Goal: Information Seeking & Learning: Learn about a topic

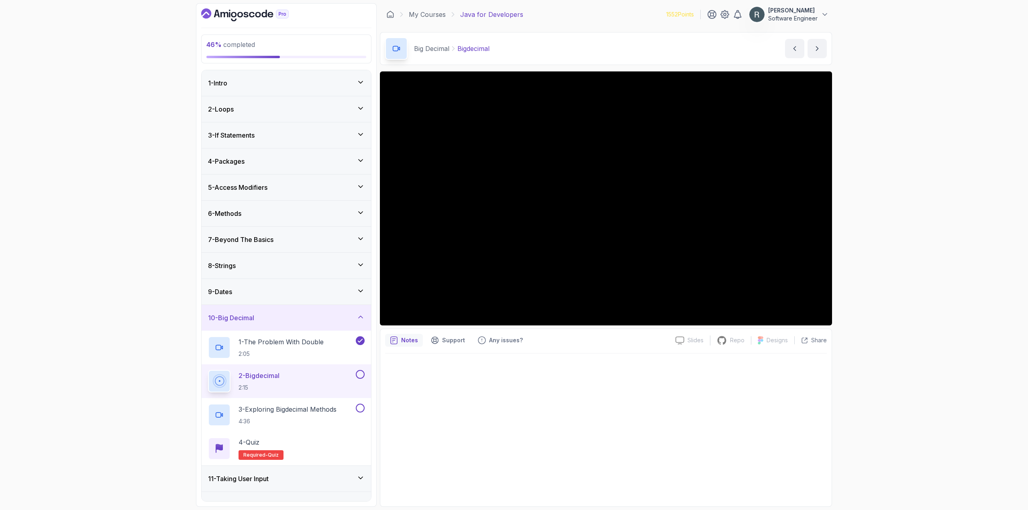
scroll to position [199, 0]
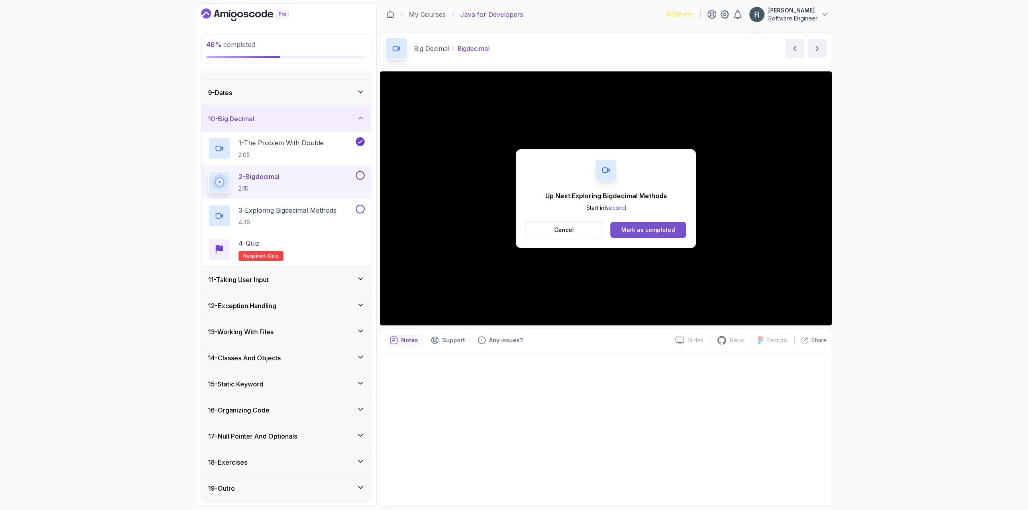
click at [660, 234] on button "Mark as completed" at bounding box center [648, 230] width 76 height 16
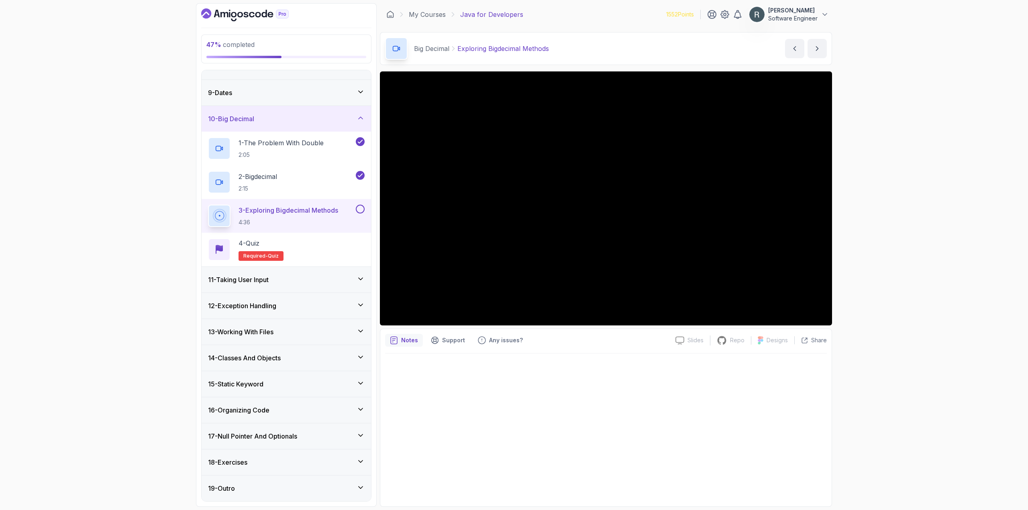
click at [365, 213] on div "3 - Exploring Bigdecimal Methods 4:36" at bounding box center [286, 216] width 169 height 34
click at [359, 210] on button at bounding box center [360, 209] width 9 height 9
click at [312, 249] on div "4 - Quiz Required- quiz" at bounding box center [286, 250] width 157 height 22
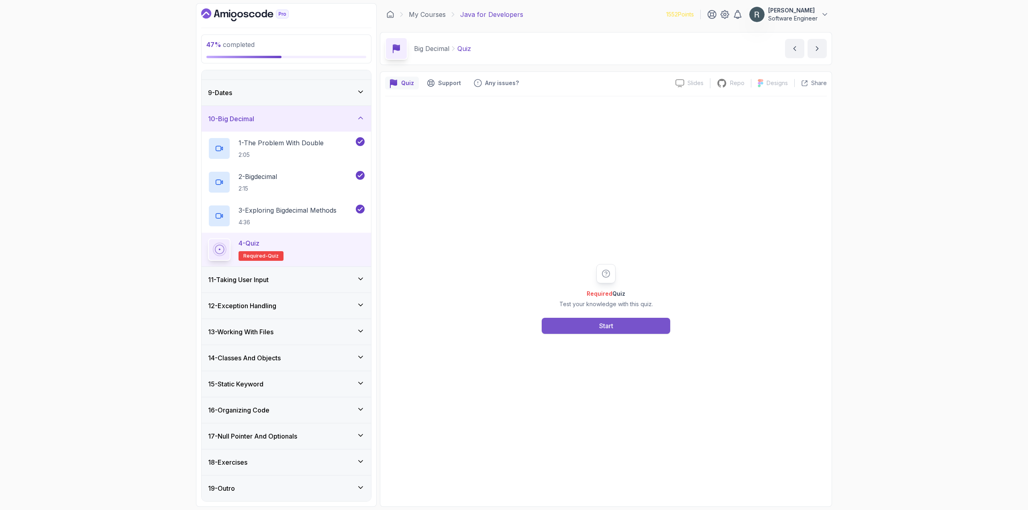
click at [626, 326] on button "Start" at bounding box center [606, 326] width 129 height 16
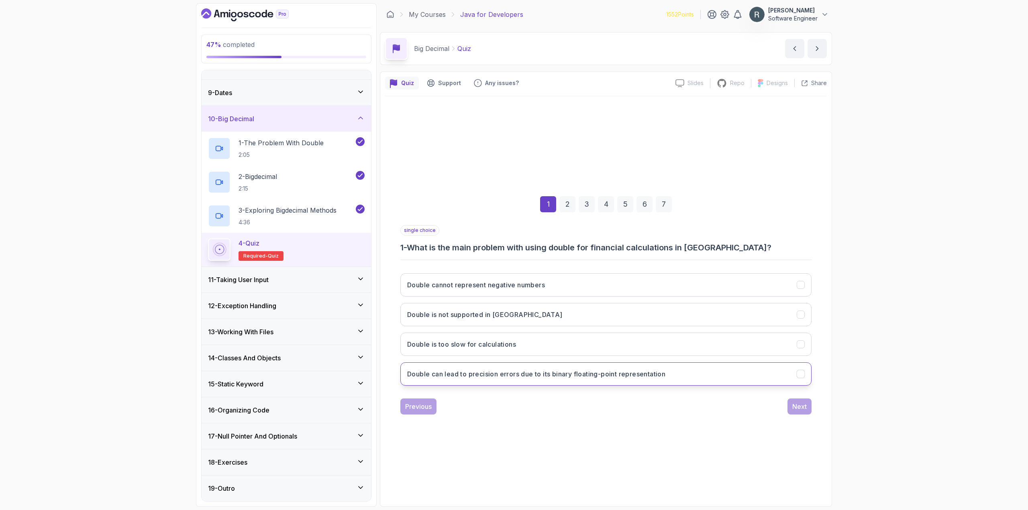
click at [660, 379] on h3 "Double can lead to precision errors due to its binary floating-point representa…" at bounding box center [536, 374] width 258 height 10
click at [806, 404] on div "Next" at bounding box center [799, 407] width 14 height 10
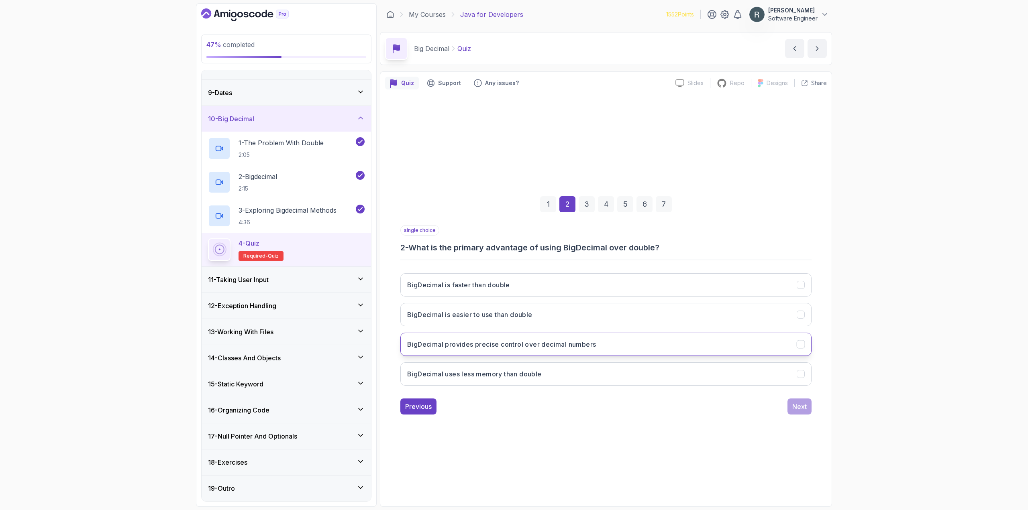
click at [725, 345] on button "BigDecimal provides precise control over decimal numbers" at bounding box center [605, 344] width 411 height 23
click at [797, 405] on div "Next" at bounding box center [799, 407] width 14 height 10
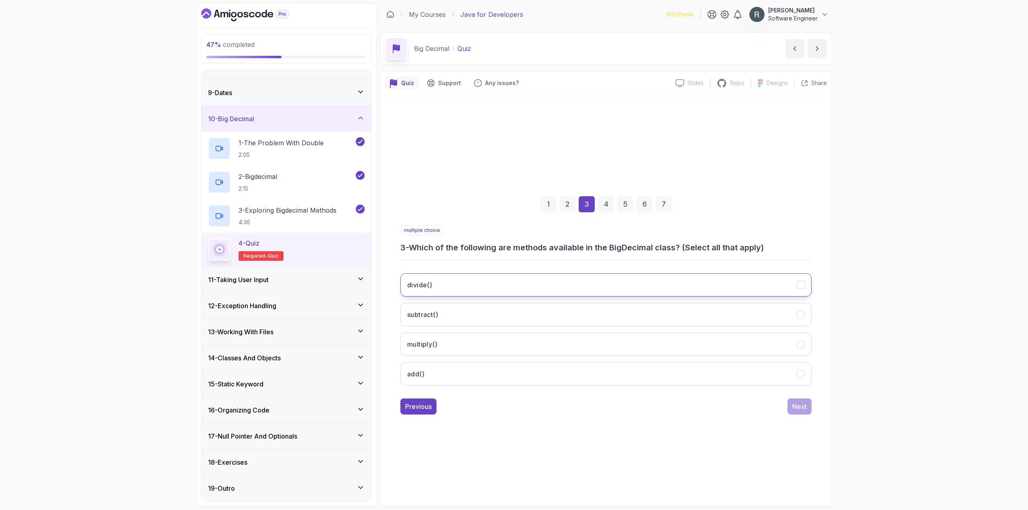
click at [669, 288] on button "divide()" at bounding box center [605, 284] width 411 height 23
click at [654, 312] on button "subtract()" at bounding box center [605, 314] width 411 height 23
click at [634, 341] on button "multiply()" at bounding box center [605, 344] width 411 height 23
click at [625, 367] on button "add()" at bounding box center [605, 374] width 411 height 23
click at [803, 408] on div "Next" at bounding box center [799, 407] width 14 height 10
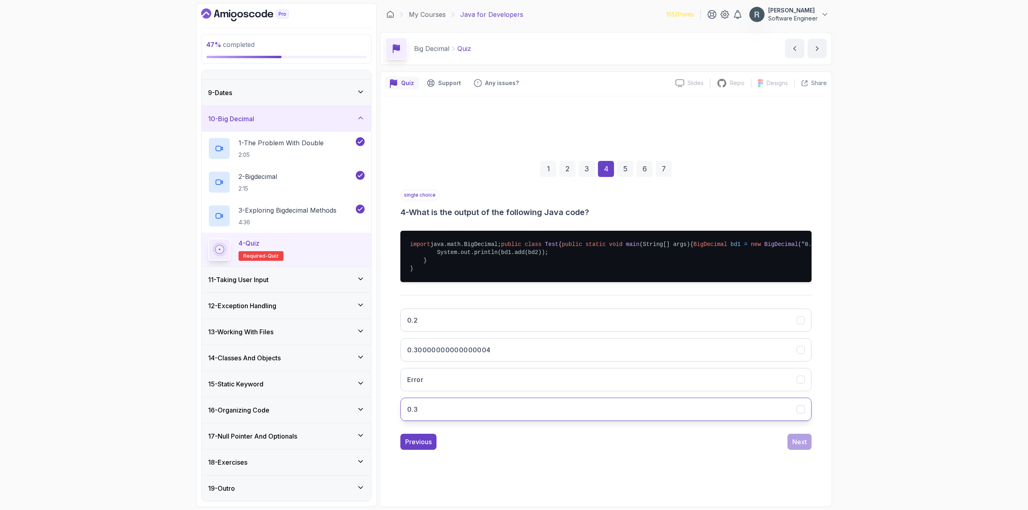
click at [718, 421] on button "0.3" at bounding box center [605, 409] width 411 height 23
click at [799, 447] on div "Next" at bounding box center [799, 442] width 14 height 10
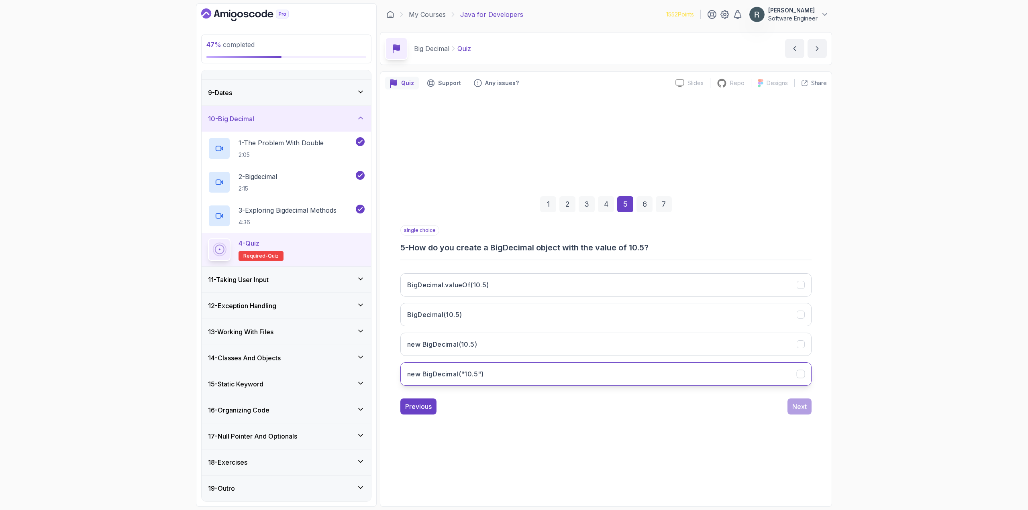
click at [608, 376] on button "new BigDecimal("10.5")" at bounding box center [605, 374] width 411 height 23
click at [795, 404] on div "Next" at bounding box center [799, 407] width 14 height 10
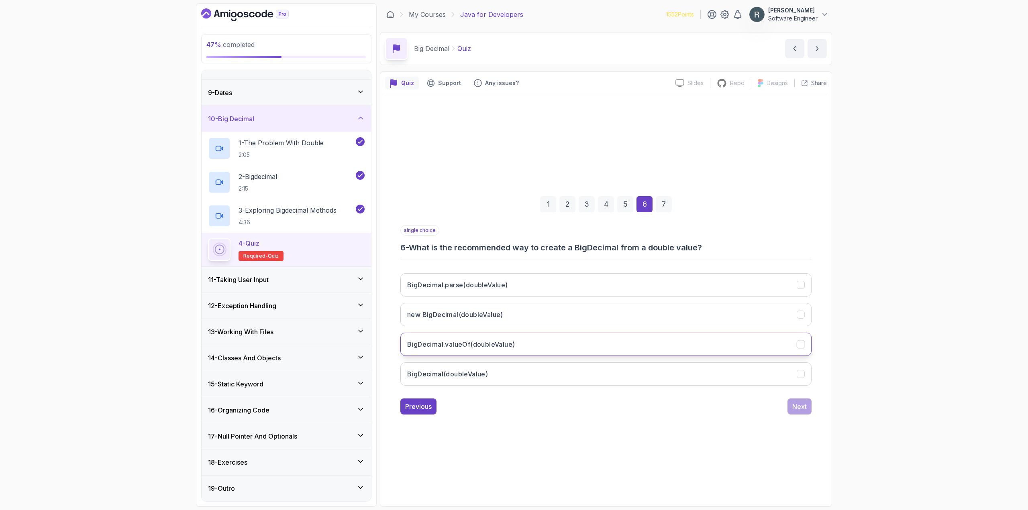
click at [618, 347] on button "BigDecimal.valueOf(doubleValue)" at bounding box center [605, 344] width 411 height 23
click at [800, 410] on div "Next" at bounding box center [799, 407] width 14 height 10
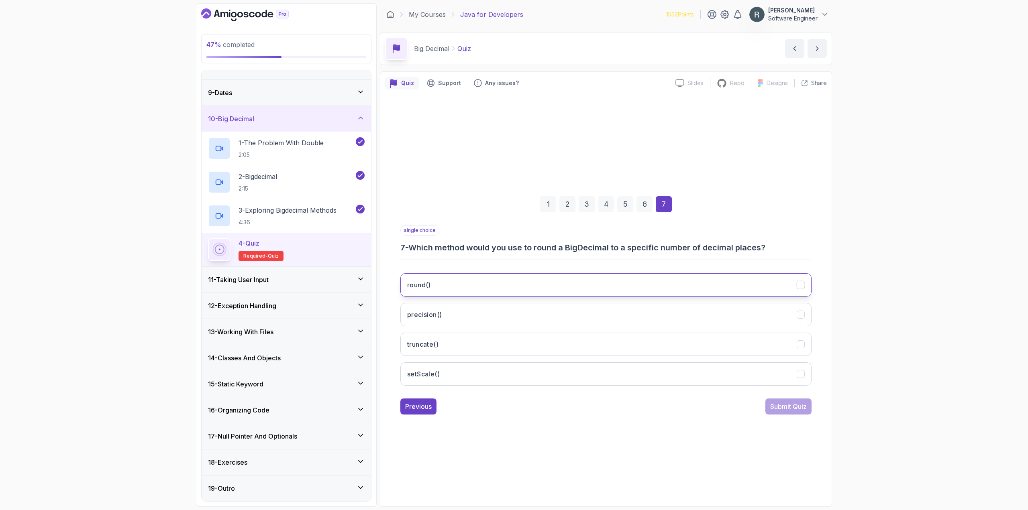
click at [619, 281] on button "round()" at bounding box center [605, 284] width 411 height 23
click at [790, 403] on div "Submit Quiz" at bounding box center [788, 407] width 37 height 10
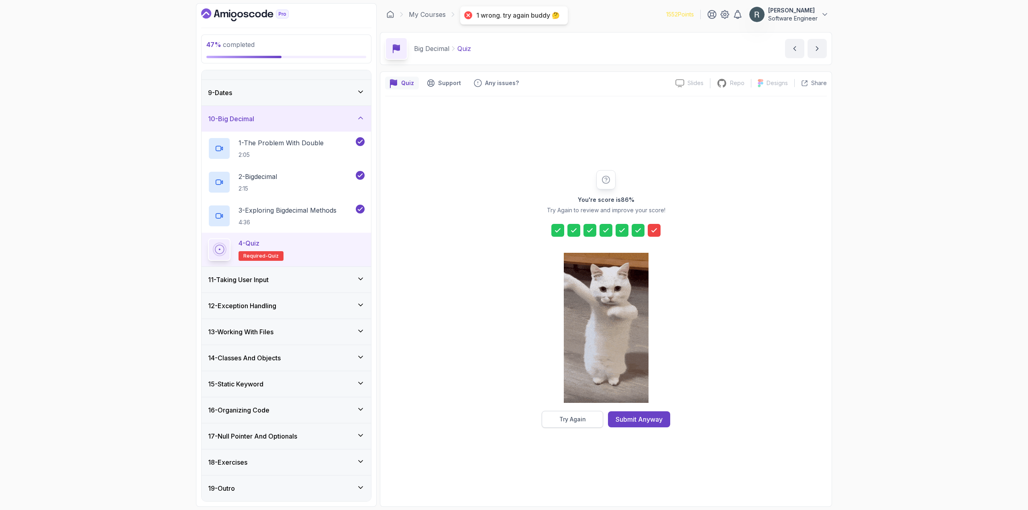
click at [578, 414] on button "Try Again" at bounding box center [572, 419] width 61 height 17
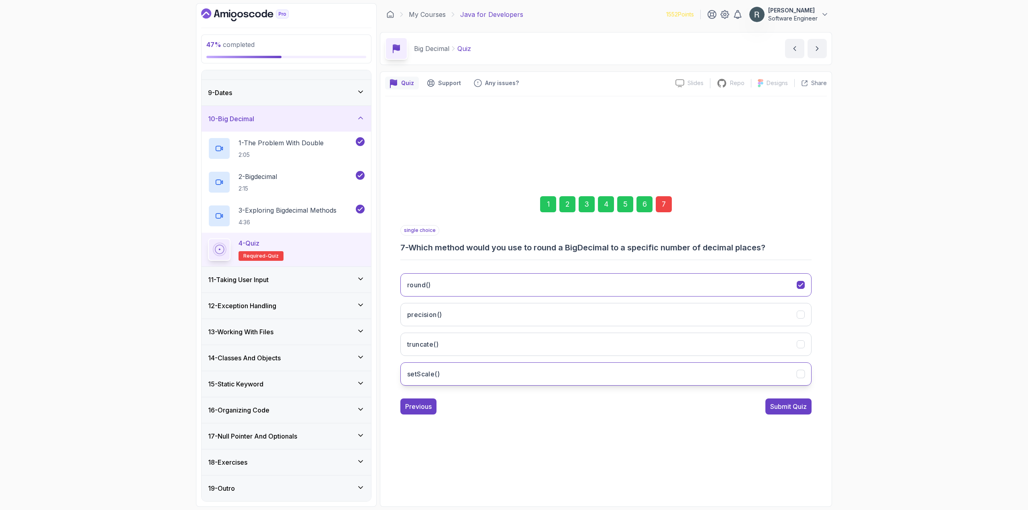
click at [575, 376] on button "setScale()" at bounding box center [605, 374] width 411 height 23
click at [787, 412] on button "Submit Quiz" at bounding box center [788, 407] width 46 height 16
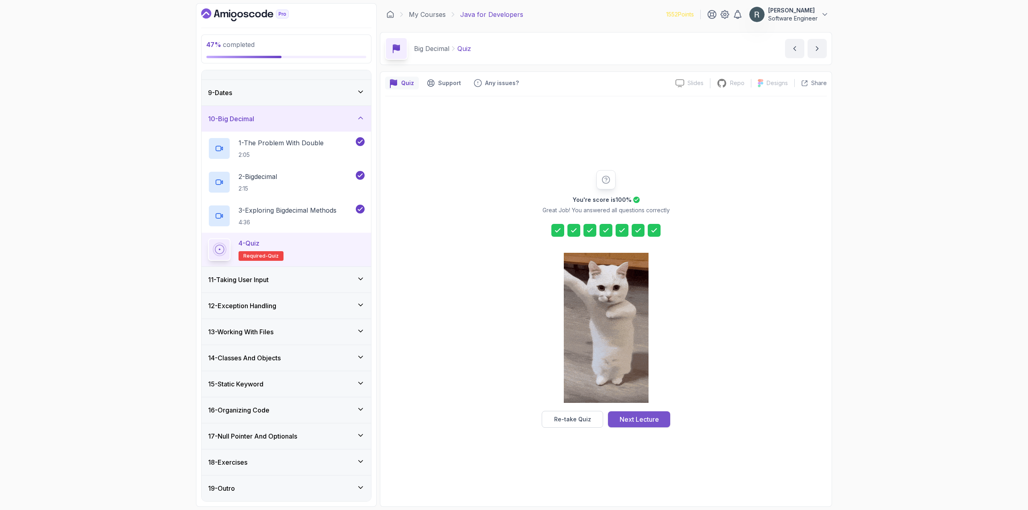
click at [655, 421] on div "Next Lecture" at bounding box center [639, 420] width 39 height 10
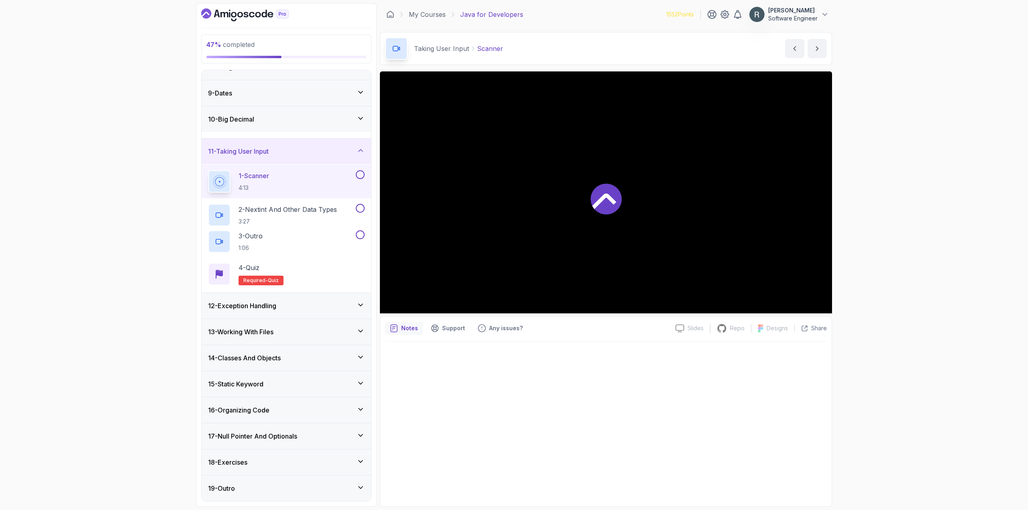
scroll to position [199, 0]
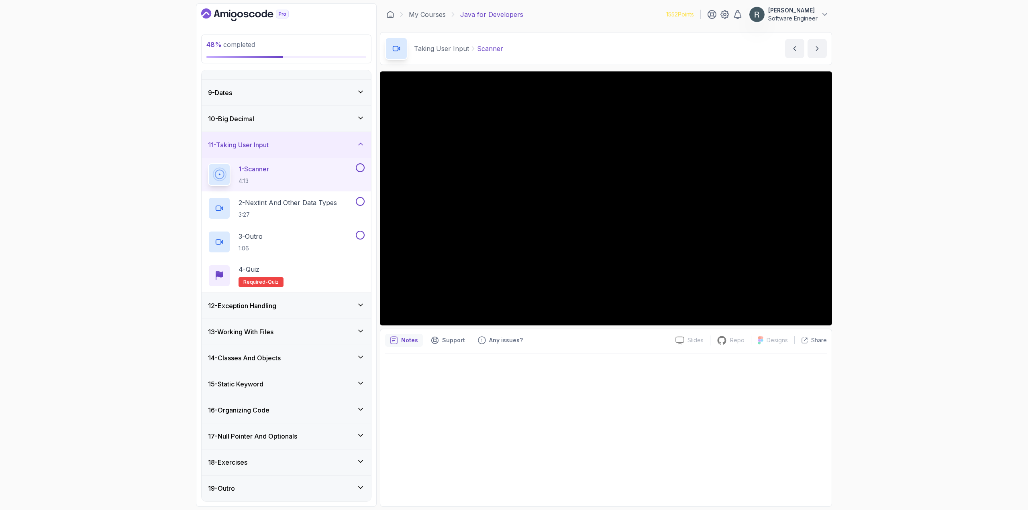
click at [358, 171] on button at bounding box center [360, 167] width 9 height 9
click at [356, 199] on div at bounding box center [359, 201] width 10 height 9
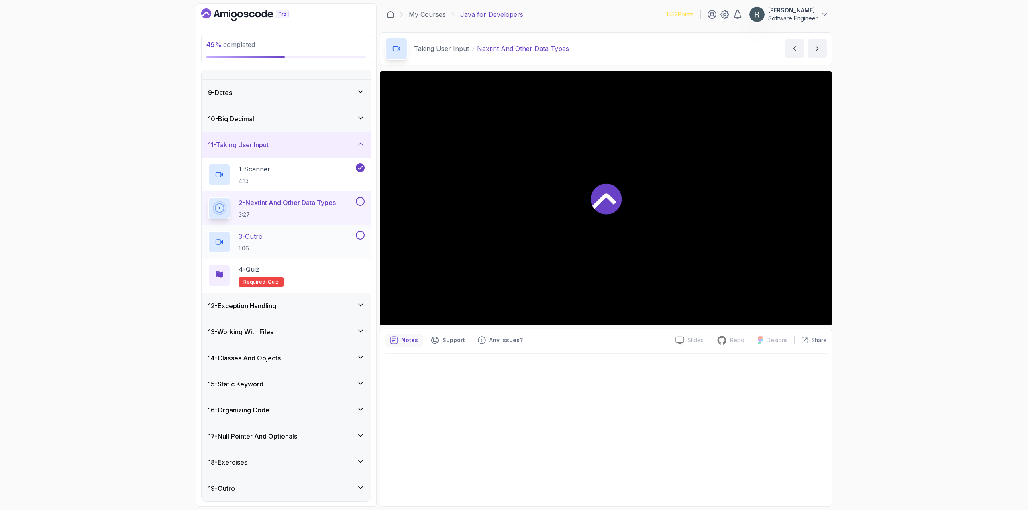
click at [358, 230] on div "3 - Outro 1:06" at bounding box center [286, 242] width 169 height 34
click at [360, 200] on button at bounding box center [360, 201] width 9 height 9
click at [359, 236] on button at bounding box center [360, 235] width 9 height 9
click at [311, 270] on div "4 - Quiz Required- quiz" at bounding box center [286, 276] width 157 height 22
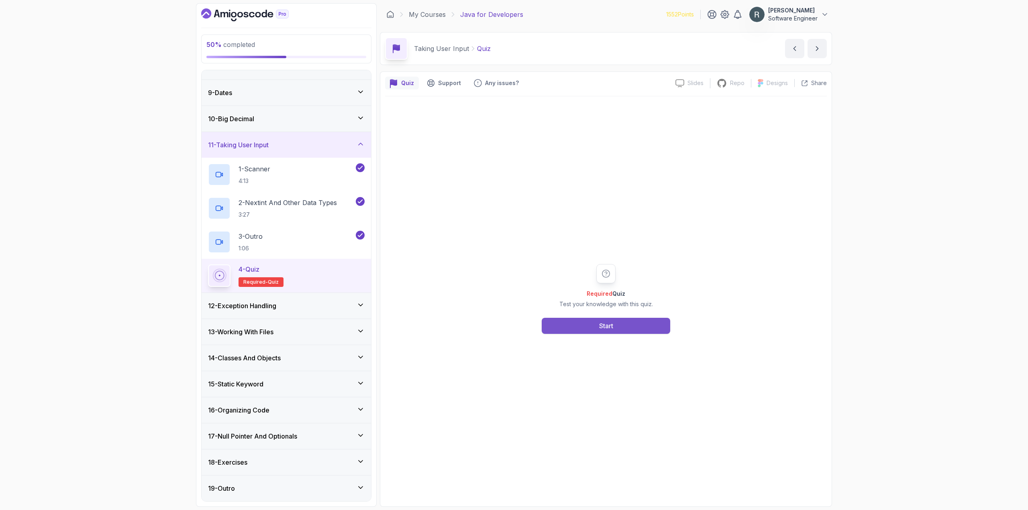
click at [601, 333] on button "Start" at bounding box center [606, 326] width 129 height 16
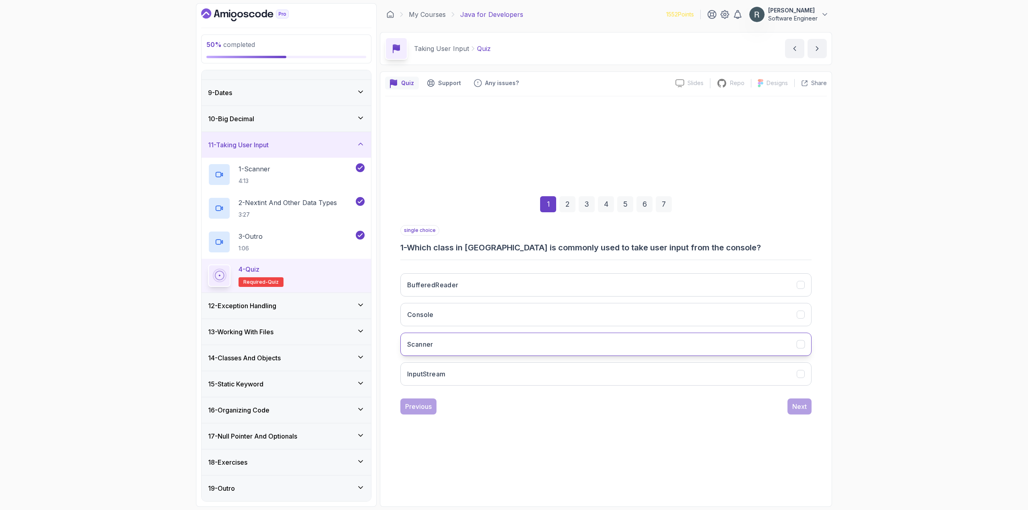
click at [562, 345] on button "Scanner" at bounding box center [605, 344] width 411 height 23
click at [796, 414] on button "Next" at bounding box center [800, 407] width 24 height 16
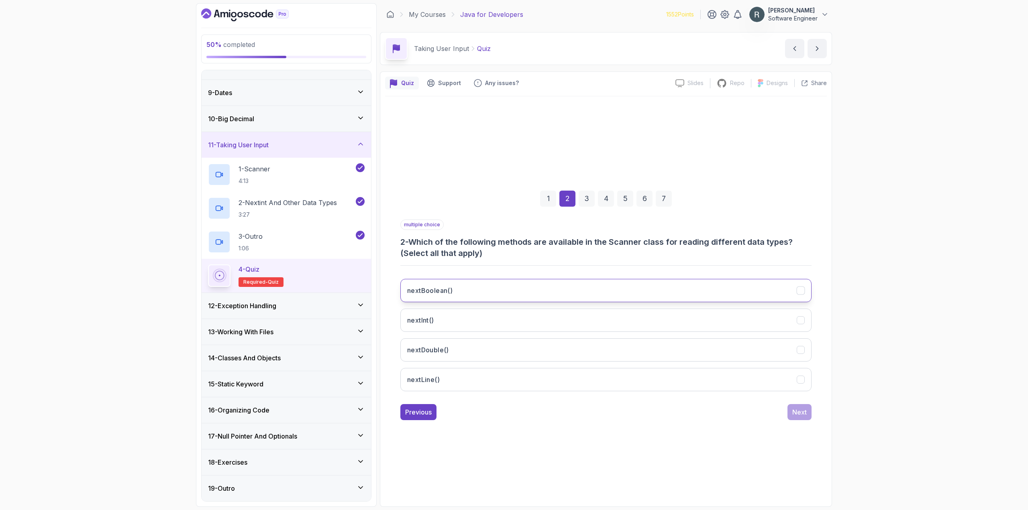
click at [664, 290] on button "nextBoolean()" at bounding box center [605, 290] width 411 height 23
click at [649, 320] on button "nextInt()" at bounding box center [605, 320] width 411 height 23
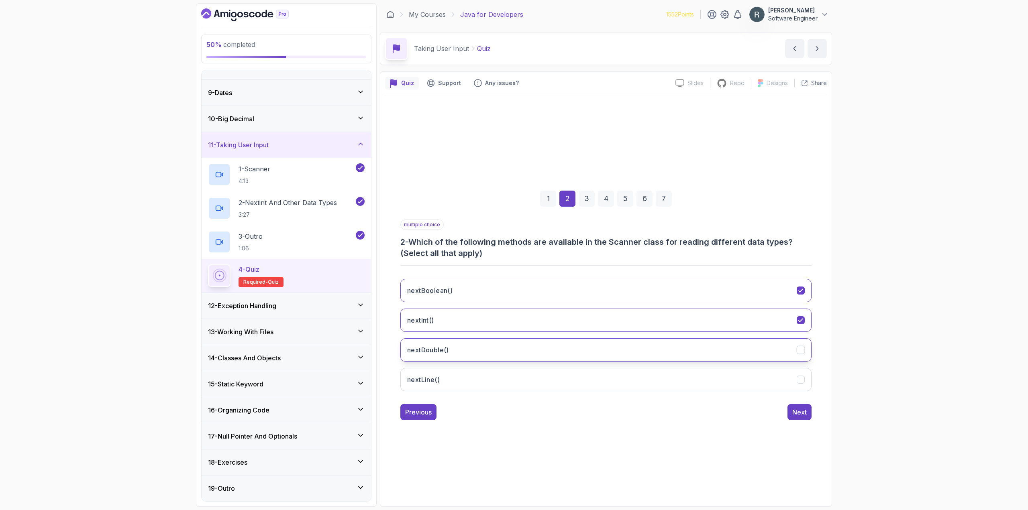
click at [648, 347] on button "nextDouble()" at bounding box center [605, 350] width 411 height 23
click at [719, 384] on button "nextLine()" at bounding box center [605, 379] width 411 height 23
click at [802, 414] on div "Next" at bounding box center [799, 413] width 14 height 10
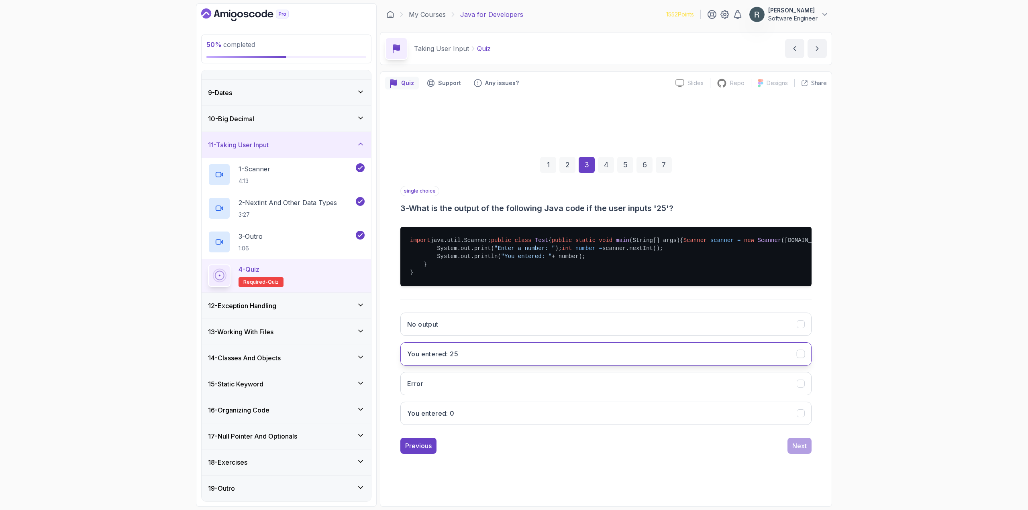
click at [737, 365] on button "You entered: 25" at bounding box center [605, 354] width 411 height 23
click at [803, 451] on div "Next" at bounding box center [799, 446] width 14 height 10
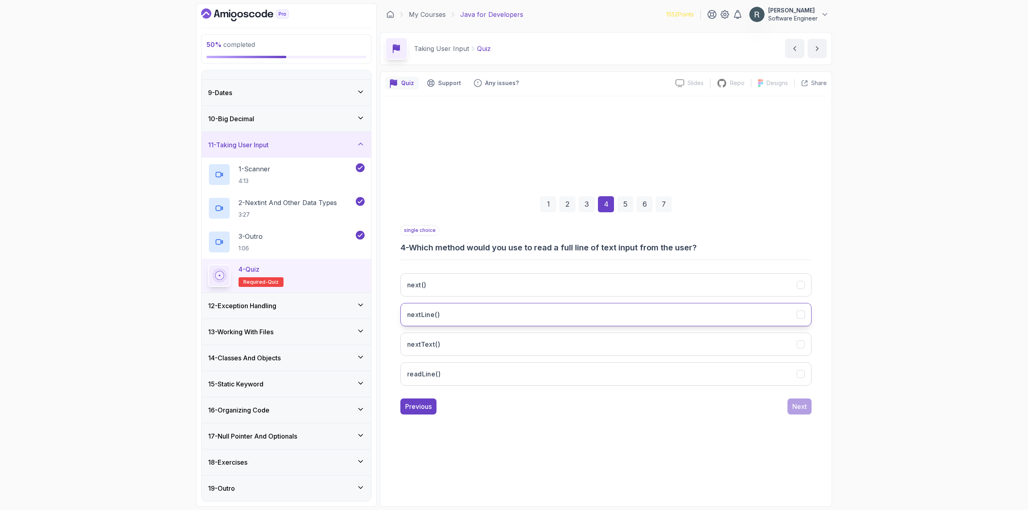
click at [741, 320] on button "nextLine()" at bounding box center [605, 314] width 411 height 23
click at [803, 408] on div "Next" at bounding box center [799, 407] width 14 height 10
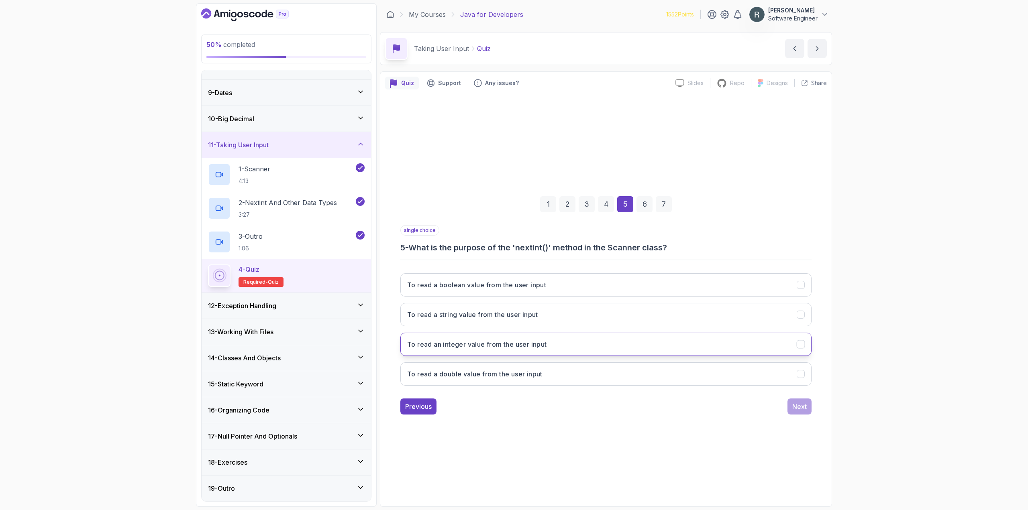
click at [671, 349] on button "To read an integer value from the user input" at bounding box center [605, 344] width 411 height 23
click at [798, 404] on div "Next" at bounding box center [799, 407] width 14 height 10
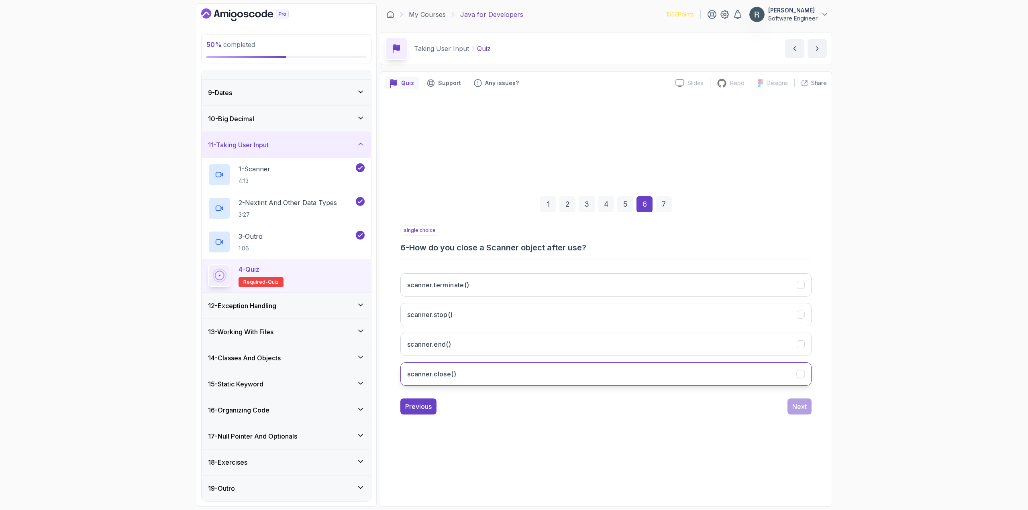
click at [724, 377] on button "scanner.close()" at bounding box center [605, 374] width 411 height 23
click at [798, 404] on div "Next" at bounding box center [799, 407] width 14 height 10
click at [789, 381] on button "To release the resources associated with it" at bounding box center [605, 374] width 411 height 23
click at [802, 402] on div "Submit Quiz" at bounding box center [788, 407] width 37 height 10
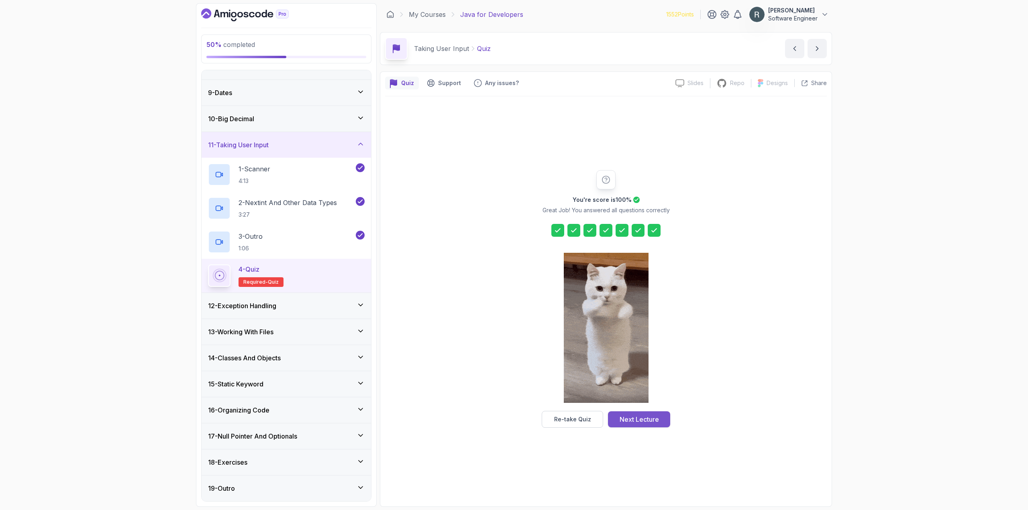
click at [654, 413] on button "Next Lecture" at bounding box center [639, 420] width 62 height 16
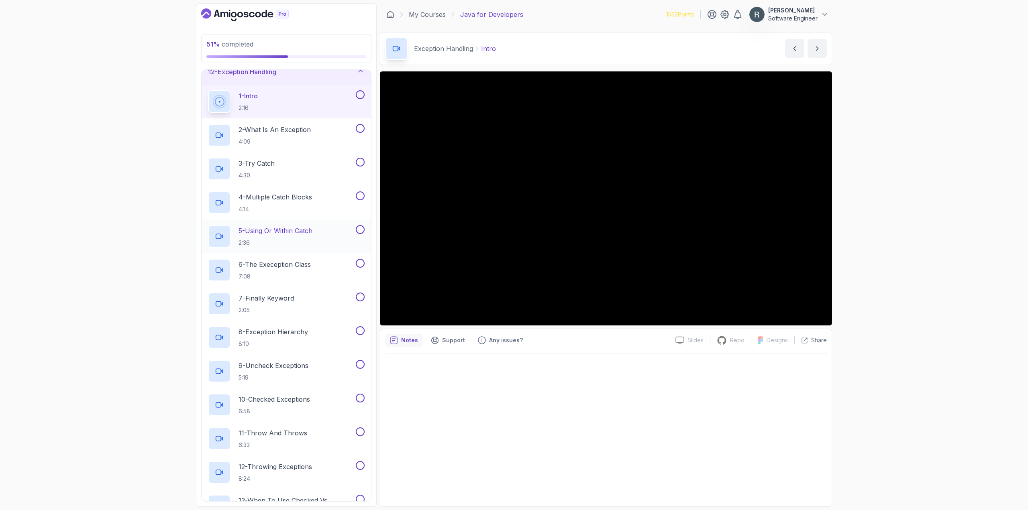
scroll to position [199, 0]
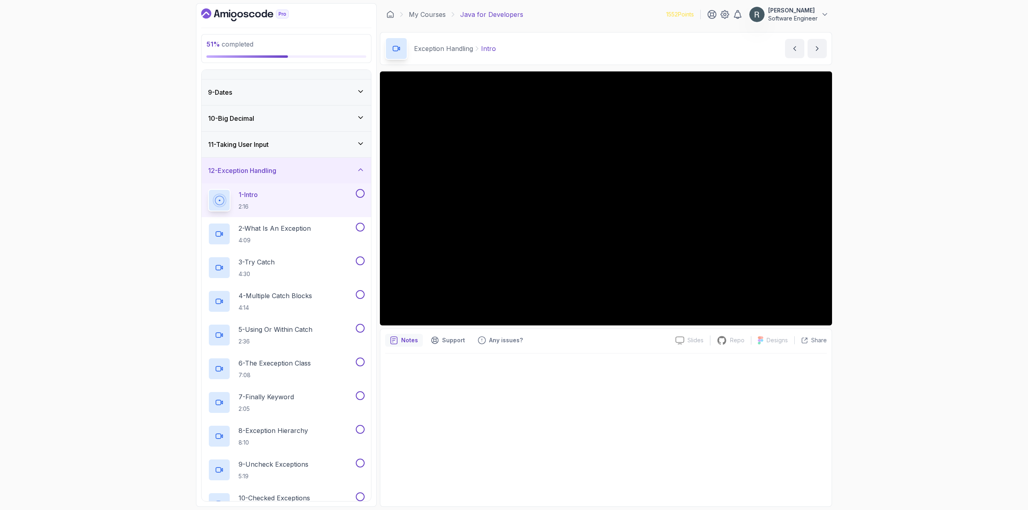
click at [360, 192] on button at bounding box center [360, 193] width 9 height 9
click at [359, 231] on button at bounding box center [360, 227] width 9 height 9
click at [361, 261] on button at bounding box center [360, 261] width 9 height 9
click at [359, 295] on button at bounding box center [360, 294] width 9 height 9
click at [359, 327] on button at bounding box center [360, 328] width 9 height 9
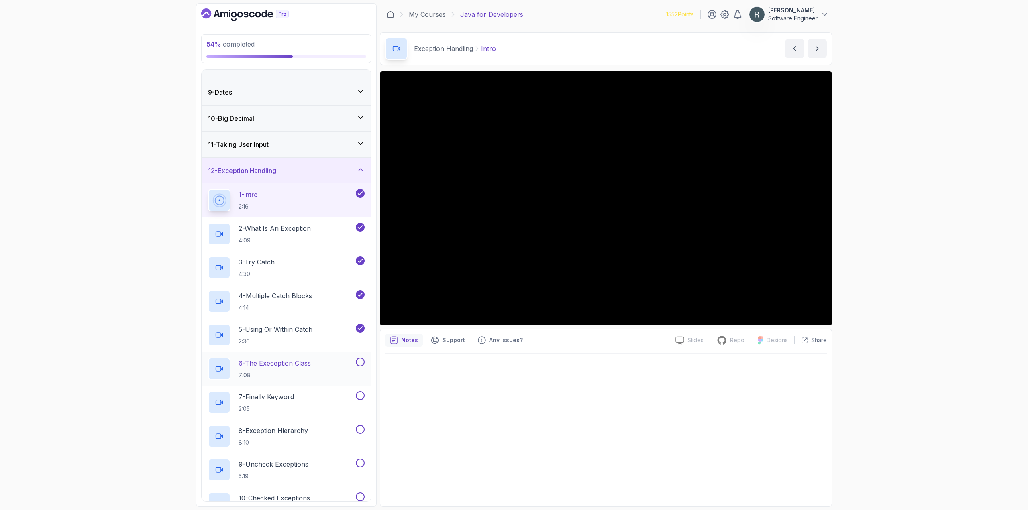
click at [358, 360] on button at bounding box center [360, 362] width 9 height 9
click at [361, 394] on button at bounding box center [360, 396] width 9 height 9
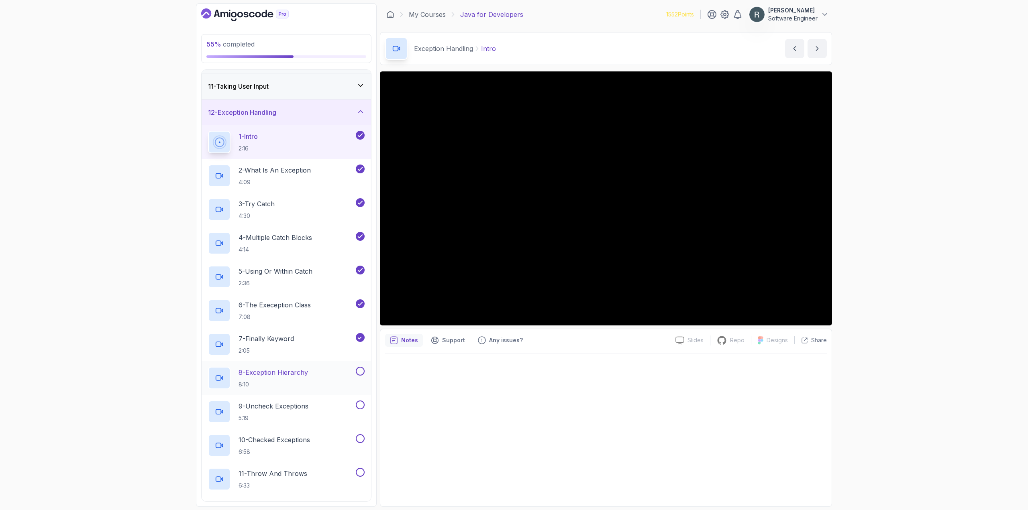
scroll to position [280, 0]
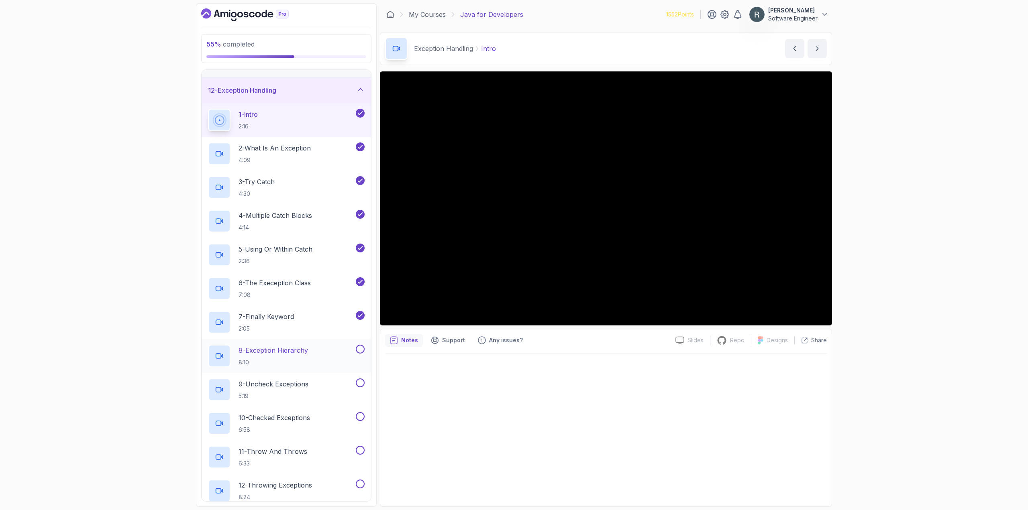
click at [316, 350] on div "8 - Exception Hierarchy 8:10" at bounding box center [281, 356] width 146 height 22
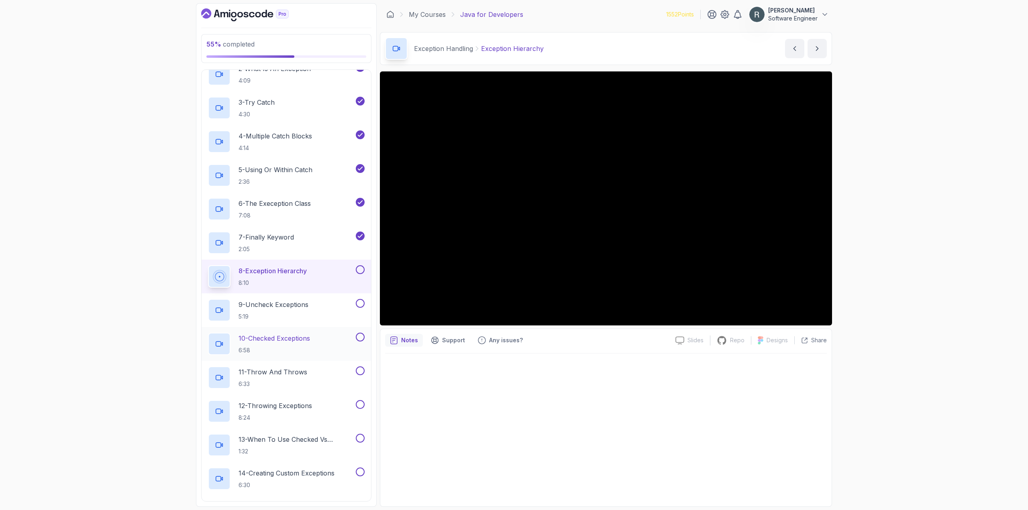
scroll to position [360, 0]
